Goal: Information Seeking & Learning: Learn about a topic

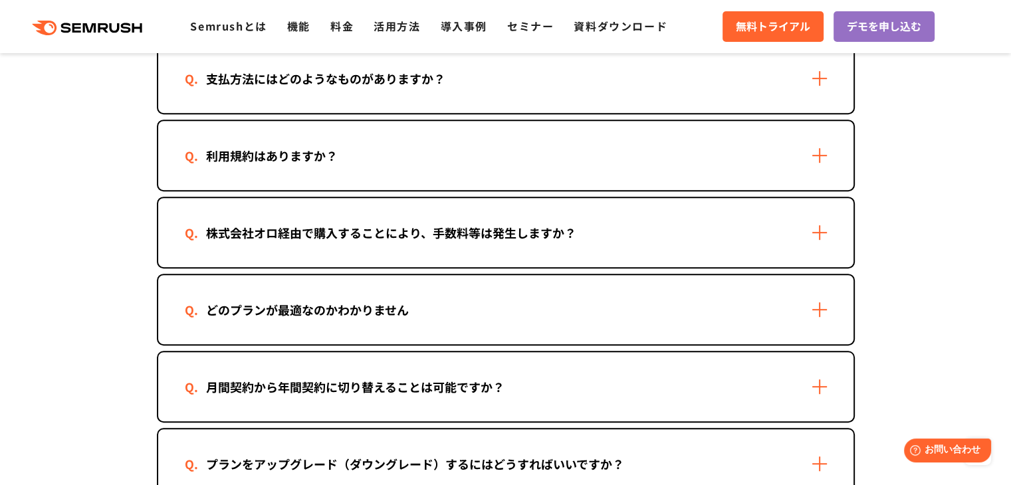
click at [828, 300] on div "どのプランが最適なのかわかりません" at bounding box center [505, 309] width 695 height 69
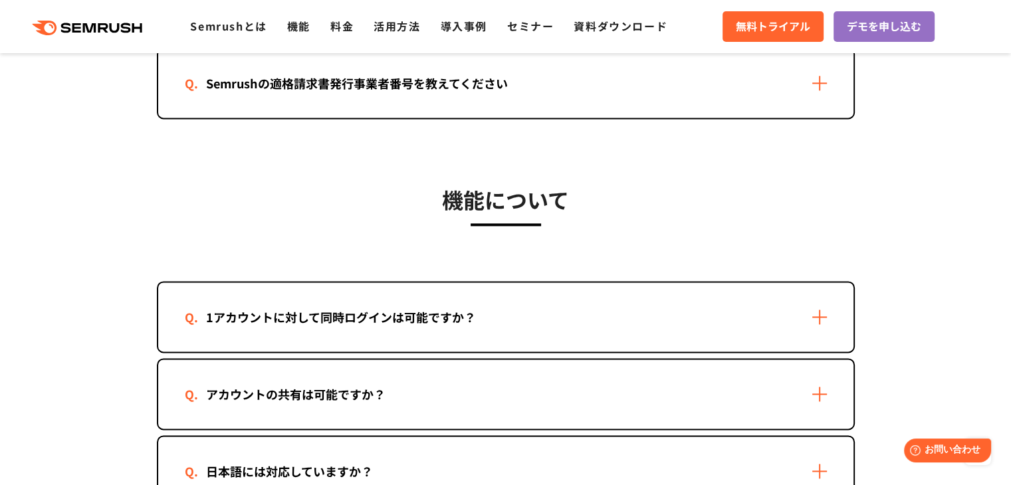
scroll to position [1861, 0]
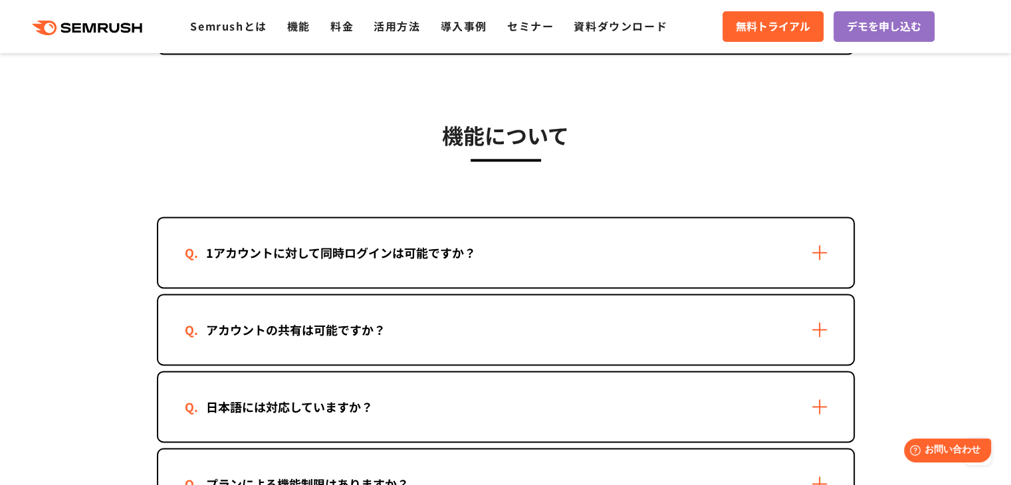
click at [822, 243] on div "1アカウントに対して同時ログインは可能ですか？" at bounding box center [505, 252] width 695 height 69
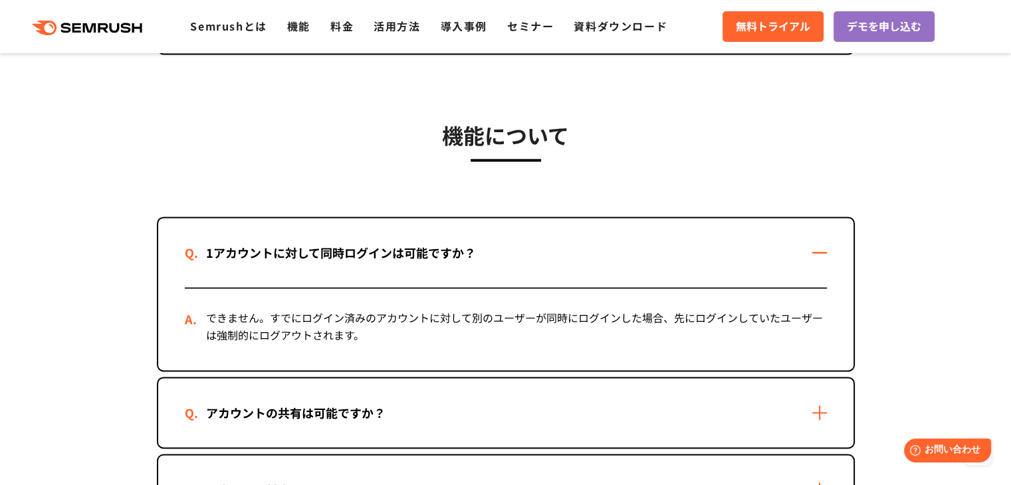
click at [822, 243] on div "1アカウントに対して同時ログインは可能ですか？" at bounding box center [505, 252] width 695 height 69
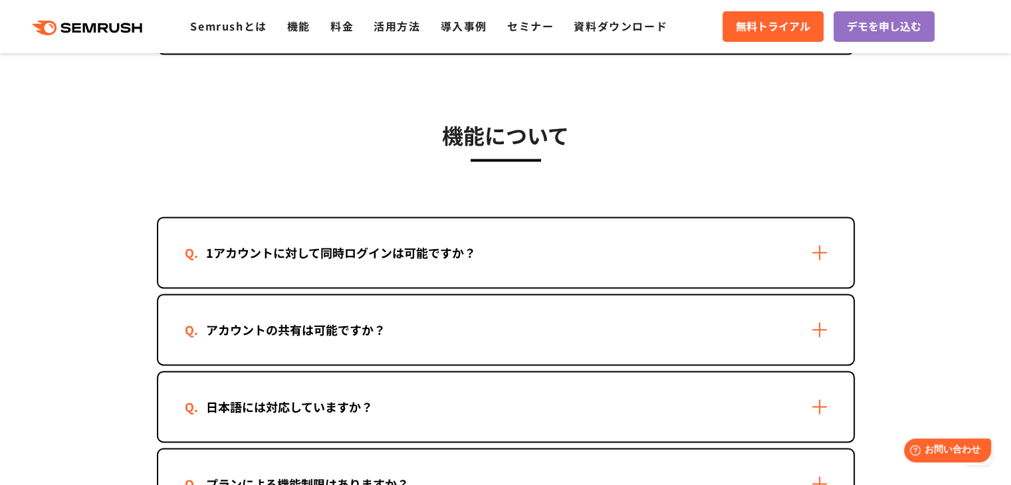
click at [815, 321] on div "アカウントの共有は可能ですか？" at bounding box center [505, 329] width 695 height 69
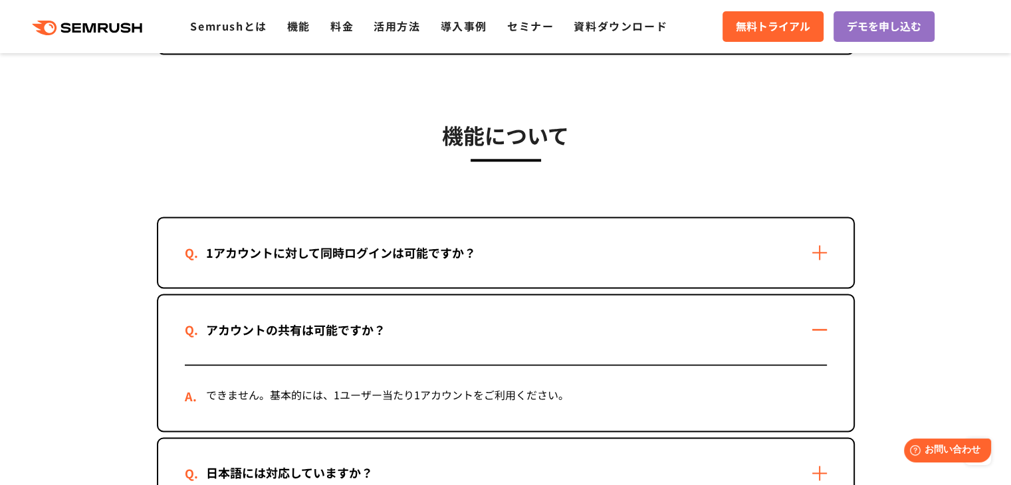
click at [815, 321] on div "アカウントの共有は可能ですか？" at bounding box center [505, 329] width 695 height 69
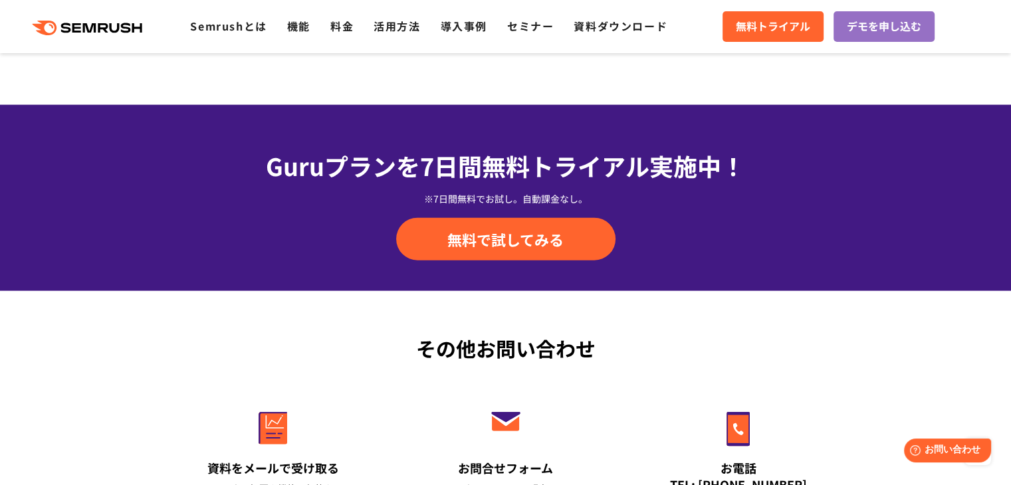
scroll to position [3191, 0]
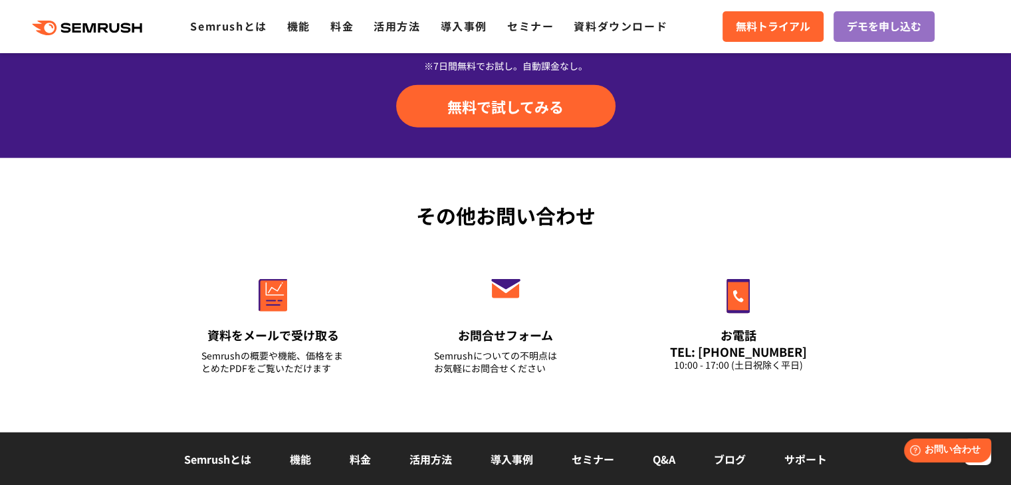
click at [364, 451] on link "料金" at bounding box center [360, 459] width 21 height 16
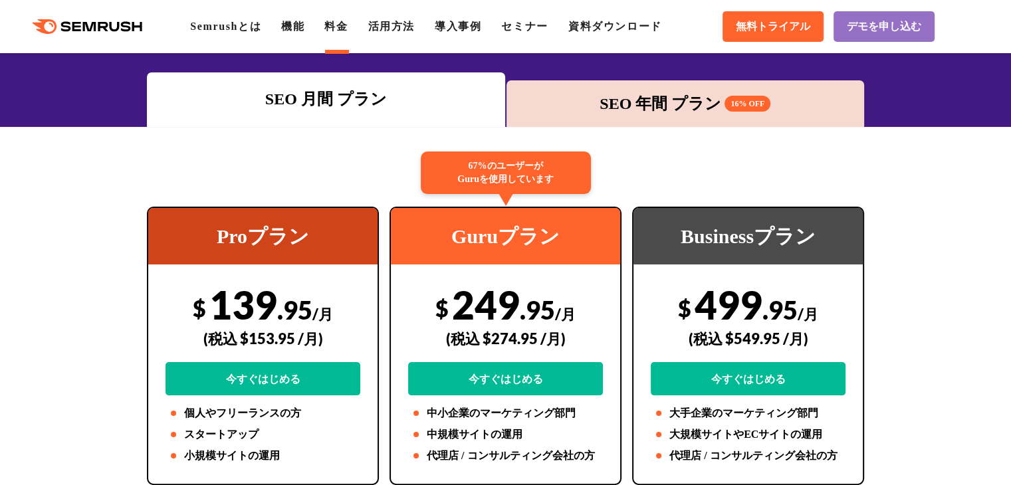
scroll to position [199, 0]
